Goal: Task Accomplishment & Management: Complete application form

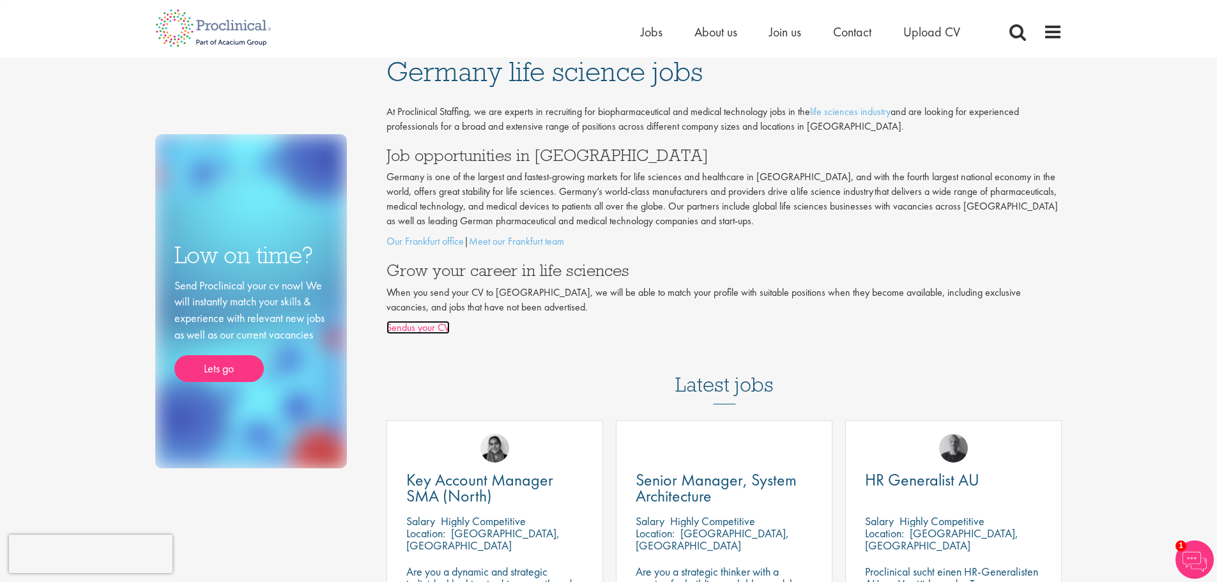
click at [419, 331] on link "Sendus your CV" at bounding box center [417, 327] width 63 height 13
click at [420, 244] on link "Our Frankfurt office" at bounding box center [424, 240] width 77 height 13
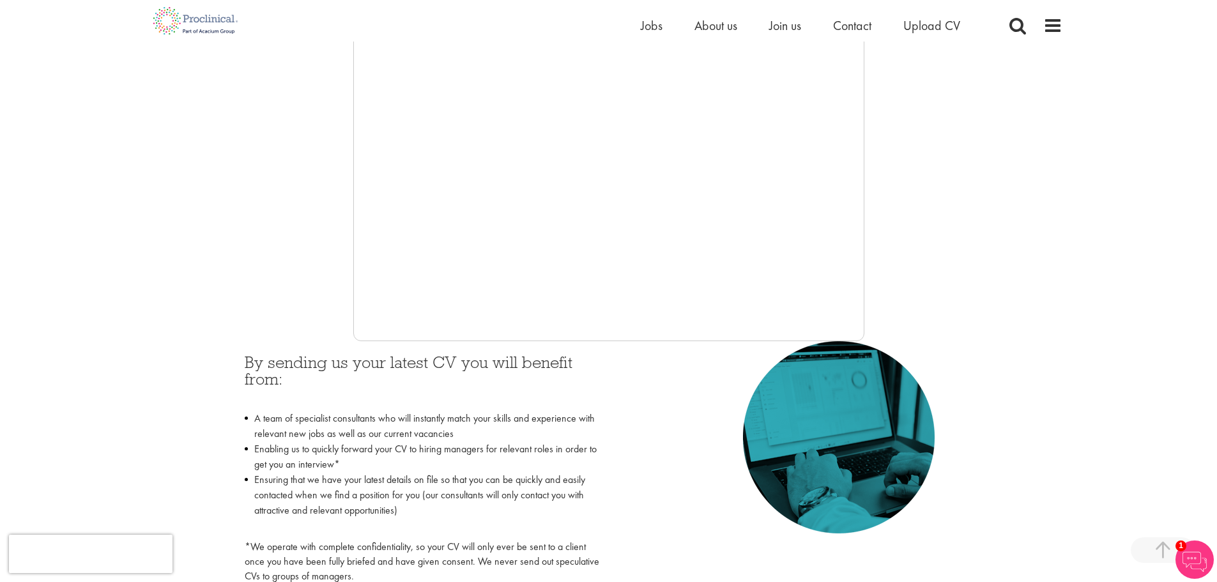
scroll to position [303, 0]
click at [952, 253] on div at bounding box center [608, 149] width 907 height 383
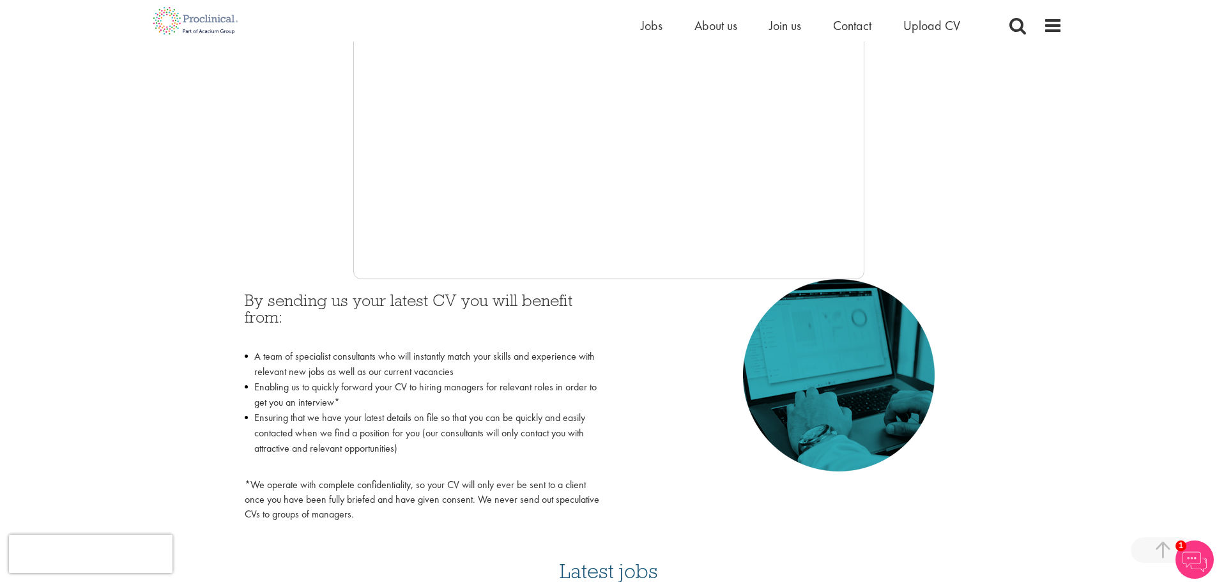
scroll to position [355, 0]
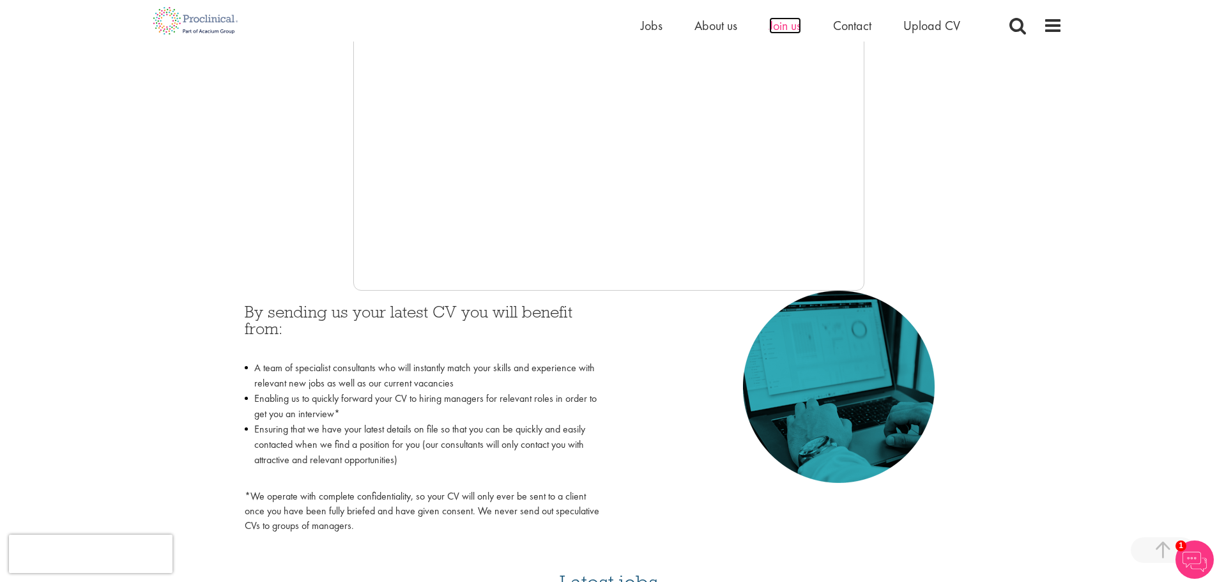
click at [785, 33] on span "Join us" at bounding box center [785, 25] width 32 height 17
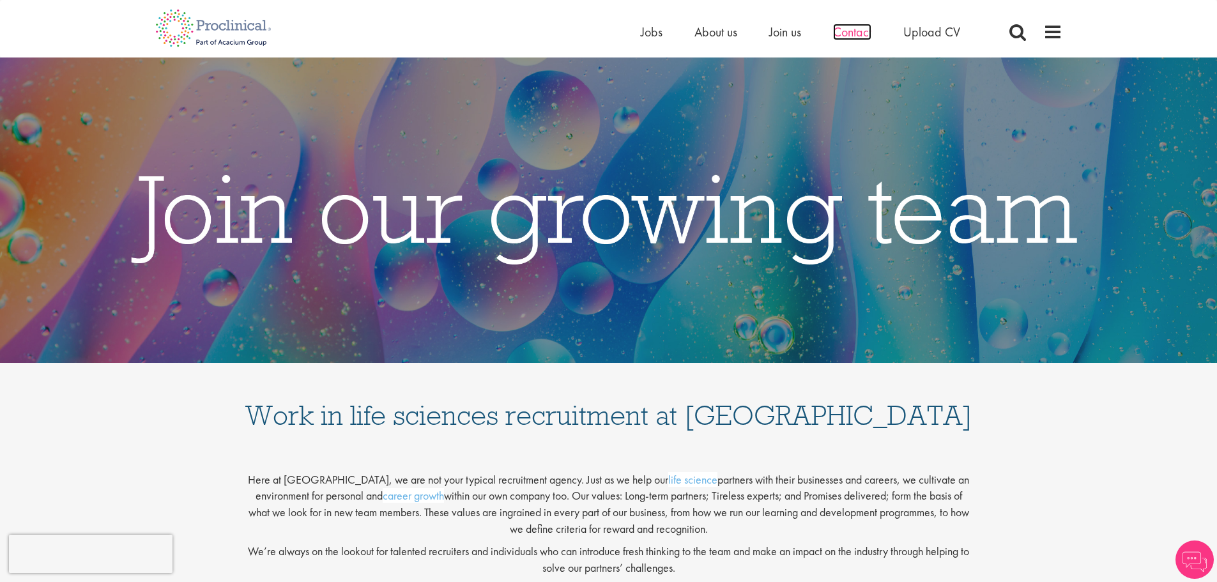
click at [850, 37] on span "Contact" at bounding box center [852, 32] width 38 height 17
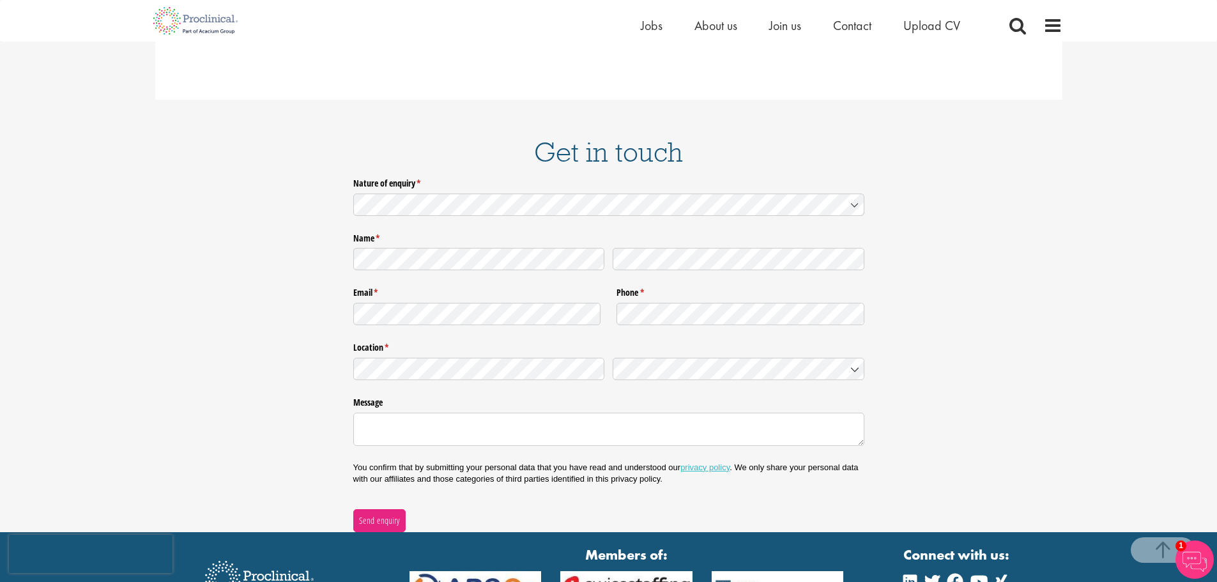
scroll to position [1791, 0]
click at [777, 29] on span "Join us" at bounding box center [785, 25] width 32 height 17
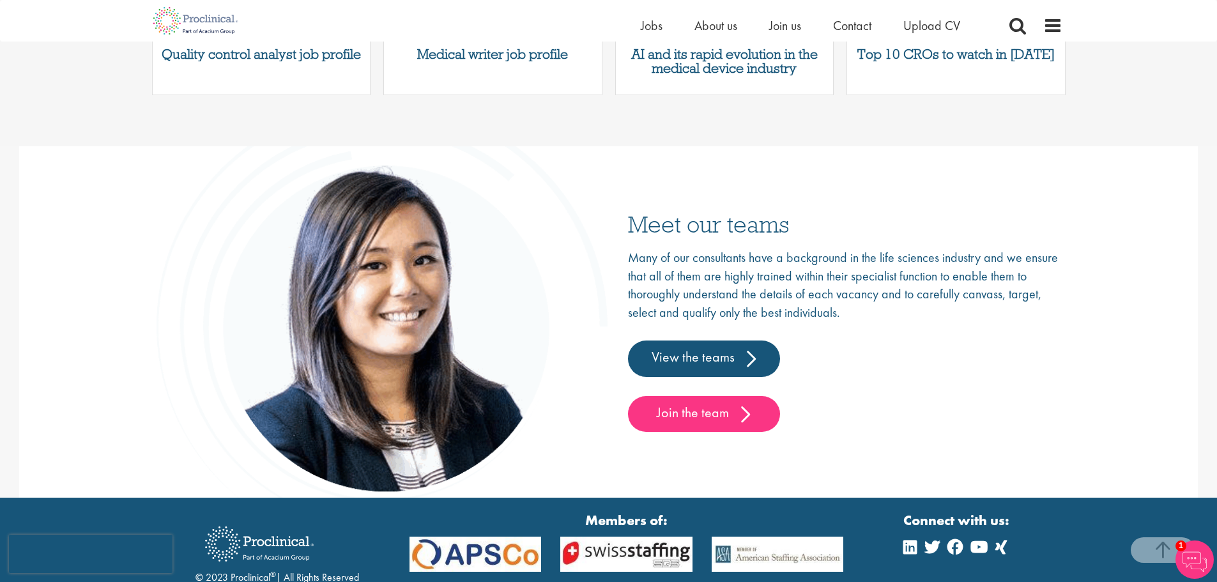
scroll to position [1898, 0]
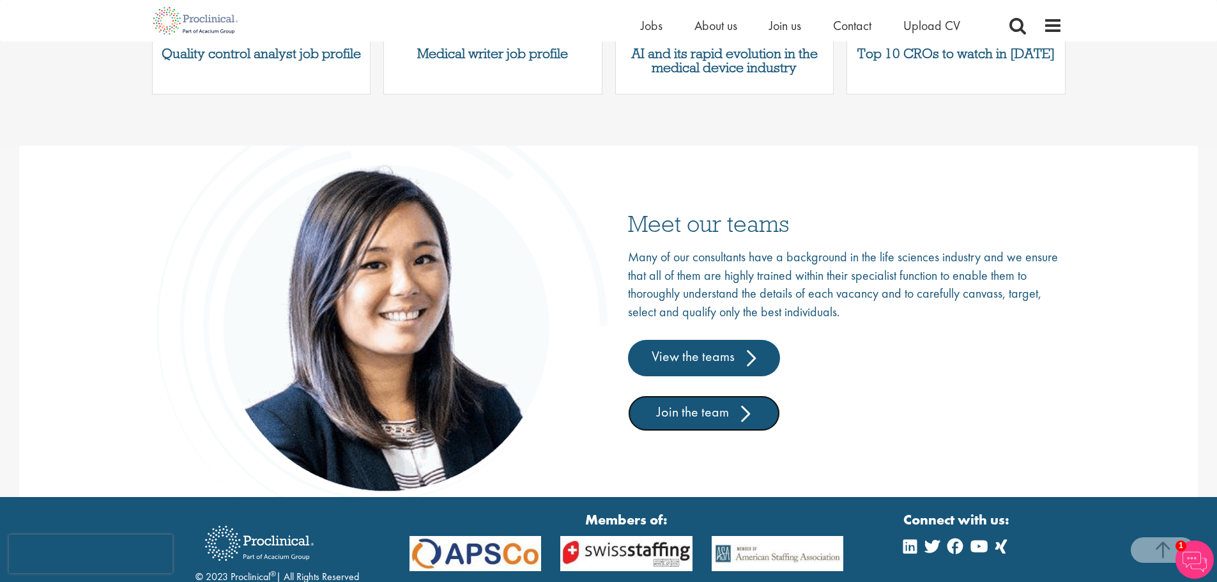
click at [688, 412] on link "Join the team" at bounding box center [704, 413] width 152 height 36
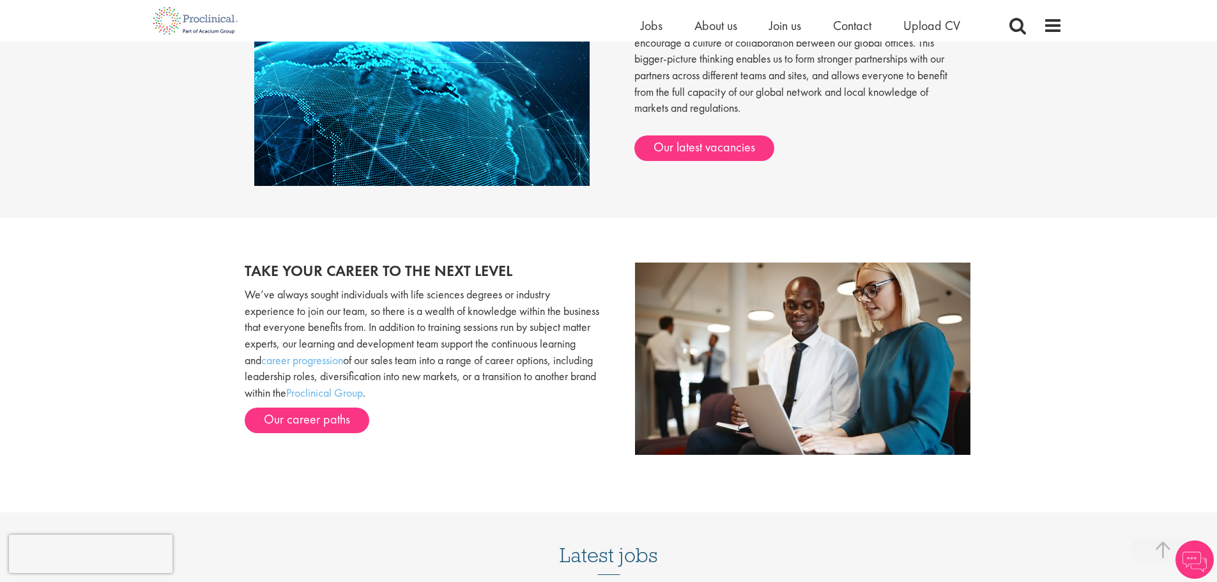
scroll to position [1201, 0]
